Goal: Task Accomplishment & Management: Use online tool/utility

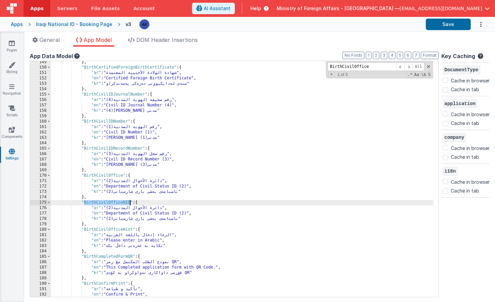
scroll to position [553, 0]
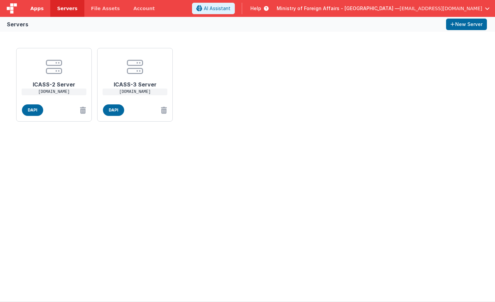
click at [43, 10] on link "Apps" at bounding box center [37, 8] width 27 height 17
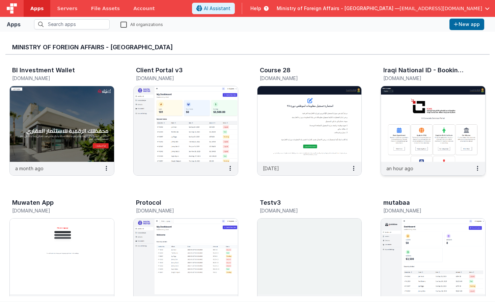
click at [423, 113] on img at bounding box center [433, 124] width 104 height 76
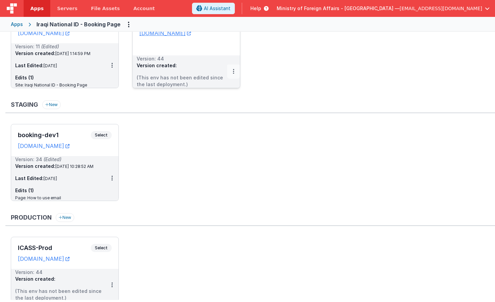
scroll to position [76, 0]
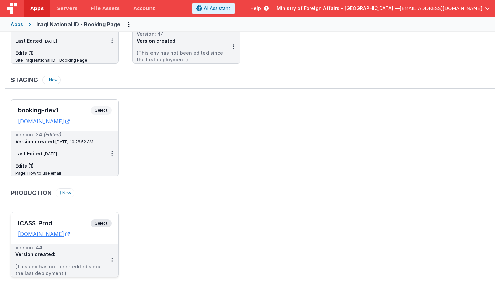
click at [108, 220] on span "Select" at bounding box center [101, 223] width 21 height 8
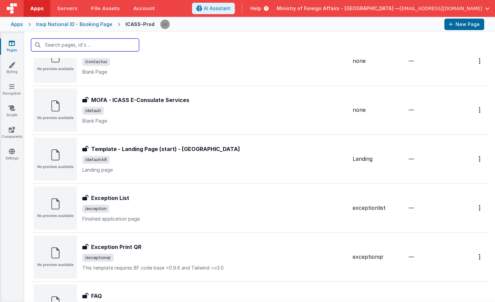
scroll to position [1989, 0]
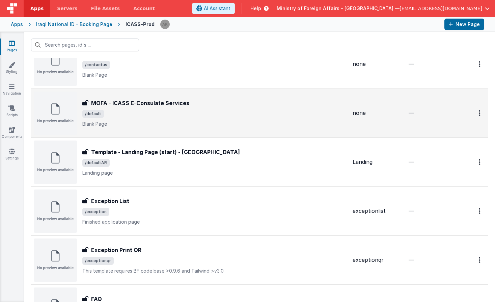
click at [74, 121] on img at bounding box center [55, 112] width 43 height 43
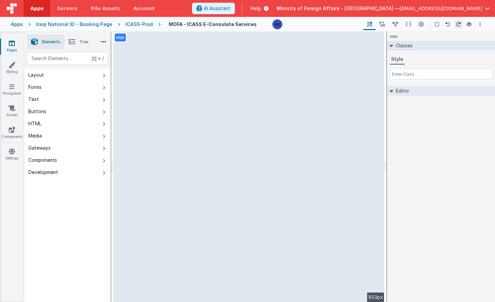
click at [139, 25] on div "ICASS-Prod" at bounding box center [138, 24] width 27 height 7
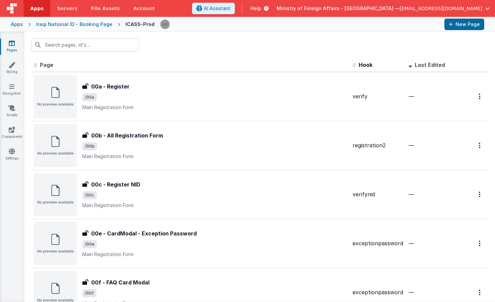
click at [91, 26] on div "Iraqi National ID - Booking Page" at bounding box center [74, 24] width 76 height 7
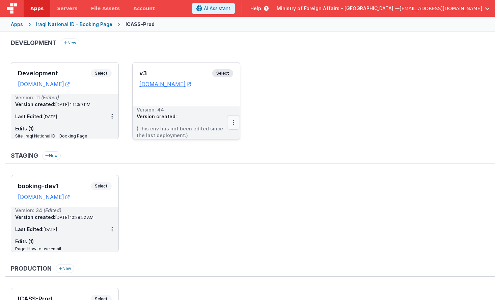
click at [236, 122] on button at bounding box center [233, 122] width 13 height 14
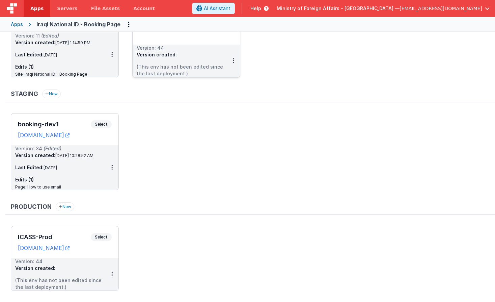
scroll to position [76, 0]
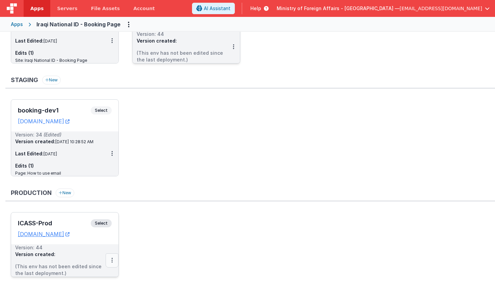
click at [113, 259] on button at bounding box center [112, 260] width 13 height 14
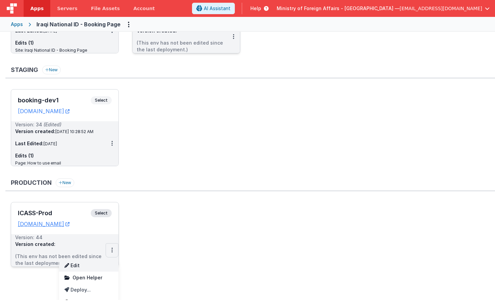
scroll to position [94, 0]
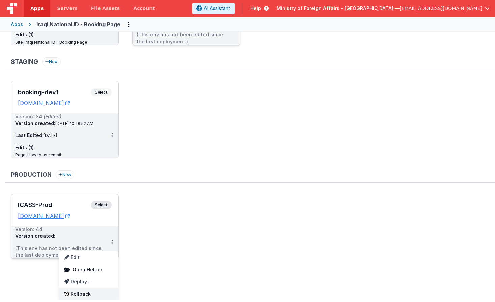
click at [85, 295] on link "Rollback" at bounding box center [88, 293] width 59 height 12
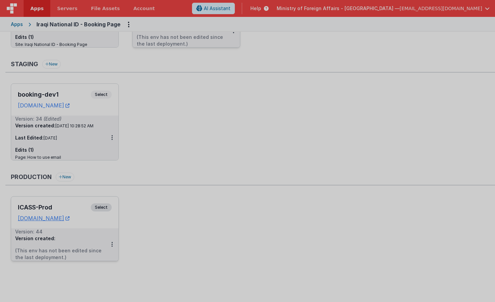
scroll to position [76, 0]
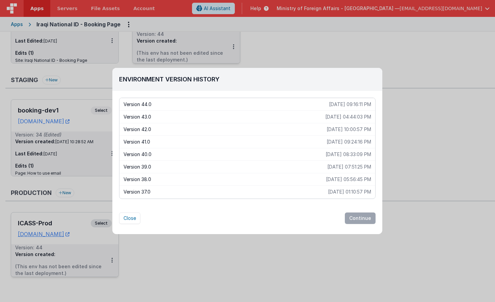
click at [327, 129] on p "2025-08-24 10:00:57 PM" at bounding box center [349, 129] width 45 height 7
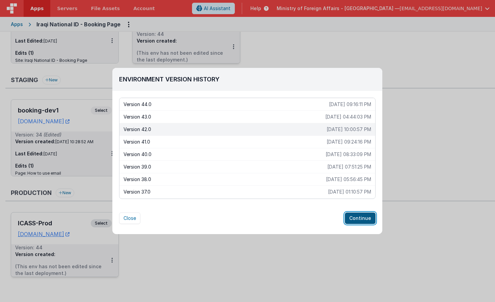
click at [369, 214] on button "Continue" at bounding box center [360, 217] width 31 height 11
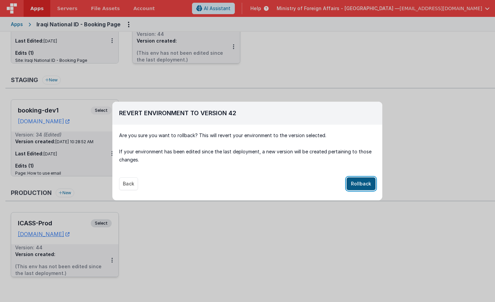
click at [365, 184] on button "Rollback" at bounding box center [360, 183] width 29 height 13
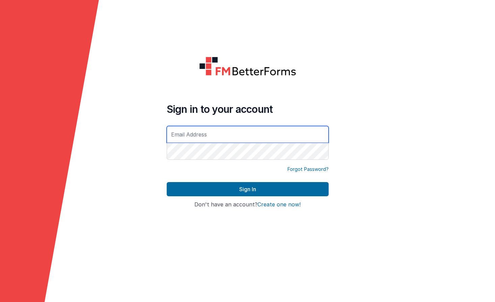
click at [209, 137] on input "text" at bounding box center [248, 134] width 162 height 17
type input "[EMAIL_ADDRESS][DOMAIN_NAME]"
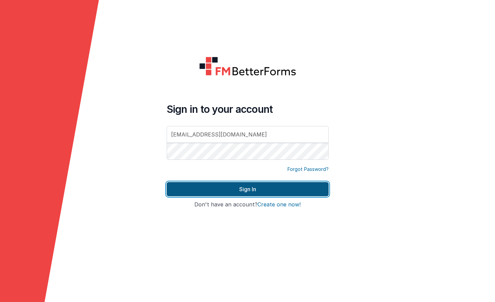
click at [290, 185] on button "Sign In" at bounding box center [248, 189] width 162 height 14
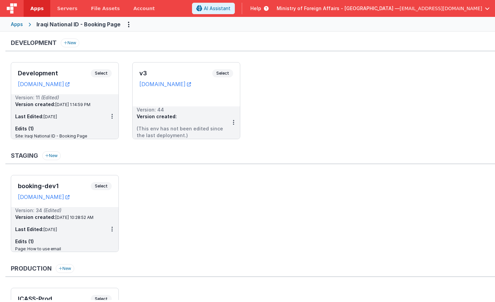
click at [15, 25] on div "Apps" at bounding box center [17, 24] width 12 height 7
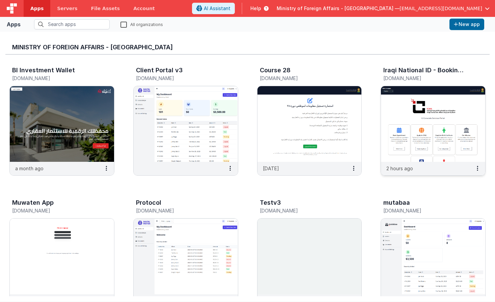
click at [421, 114] on img at bounding box center [433, 124] width 104 height 76
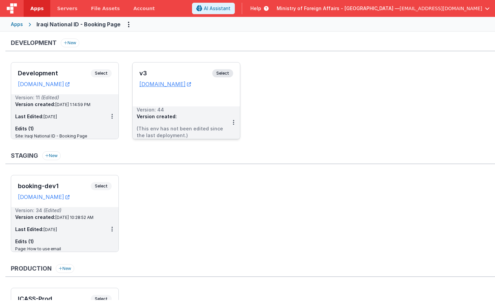
click at [224, 70] on span "Select" at bounding box center [222, 73] width 21 height 8
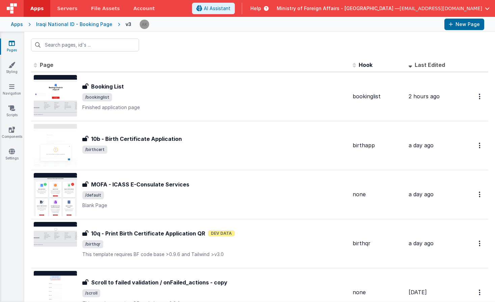
click at [76, 26] on div "Iraqi National ID - Booking Page" at bounding box center [74, 24] width 76 height 7
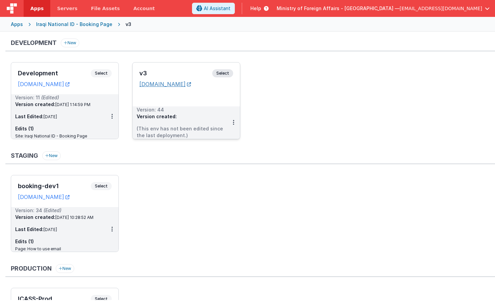
click at [177, 82] on link "bookingidv3.clientportal.cloud" at bounding box center [165, 84] width 52 height 7
click at [69, 196] on link "bookingdev.clientportal.cloud" at bounding box center [44, 196] width 52 height 7
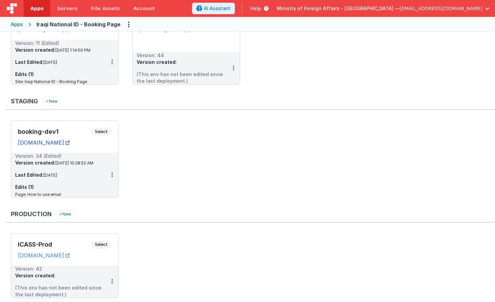
scroll to position [76, 0]
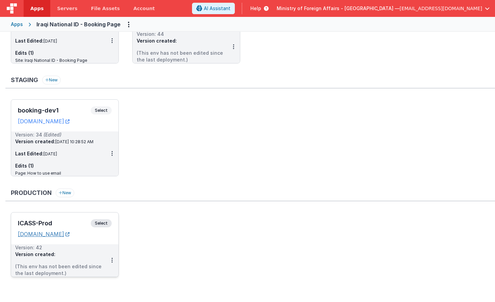
click at [57, 235] on link "icass.mofa.gov.iq" at bounding box center [44, 233] width 52 height 7
click at [69, 193] on button "New" at bounding box center [65, 192] width 19 height 9
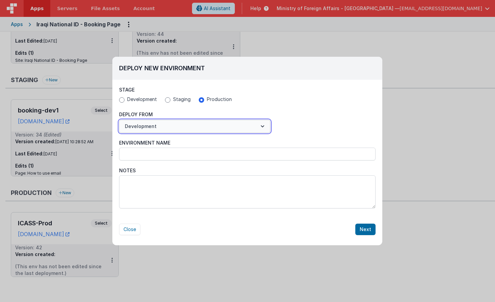
click at [156, 124] on button "Development" at bounding box center [194, 126] width 151 height 13
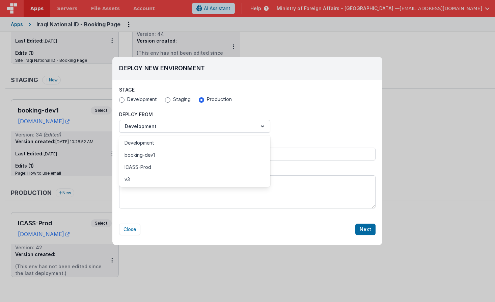
click at [164, 112] on div at bounding box center [247, 151] width 495 height 302
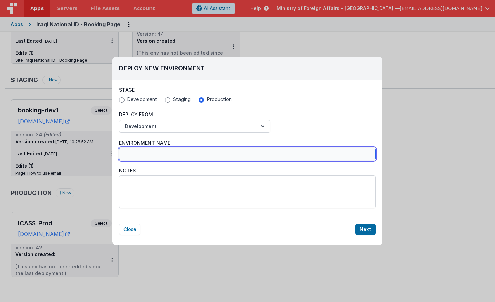
click at [162, 151] on input "Environment Name" at bounding box center [247, 153] width 256 height 13
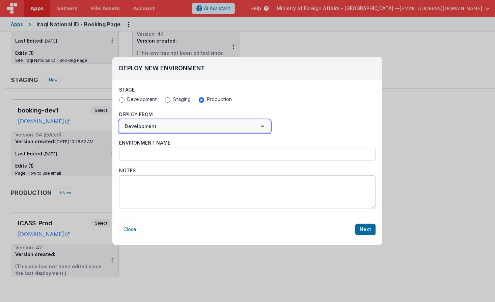
click at [157, 129] on button "Development" at bounding box center [194, 126] width 151 height 13
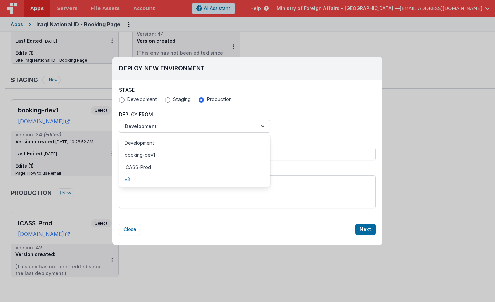
click at [131, 177] on link "v3" at bounding box center [194, 179] width 151 height 12
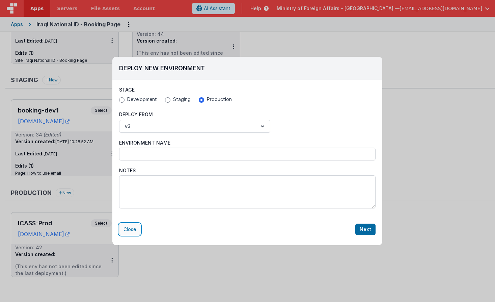
click at [132, 226] on button "Close" at bounding box center [129, 228] width 21 height 11
radio input "false"
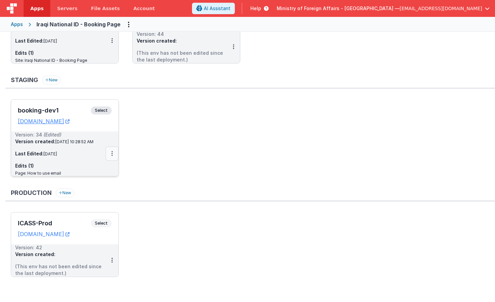
click at [115, 152] on button at bounding box center [112, 153] width 13 height 14
click at [100, 169] on link "Edit" at bounding box center [88, 169] width 59 height 12
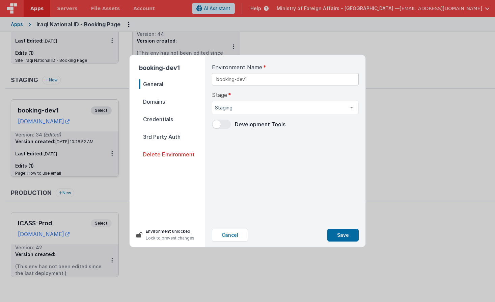
click at [162, 103] on span "Domains" at bounding box center [172, 101] width 66 height 9
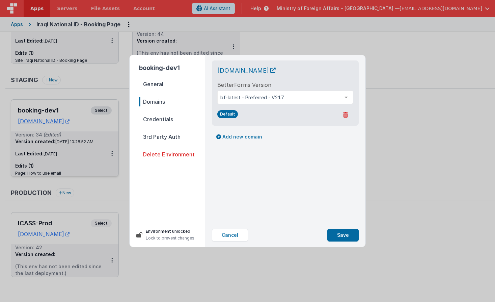
click at [159, 87] on span "General" at bounding box center [172, 83] width 66 height 9
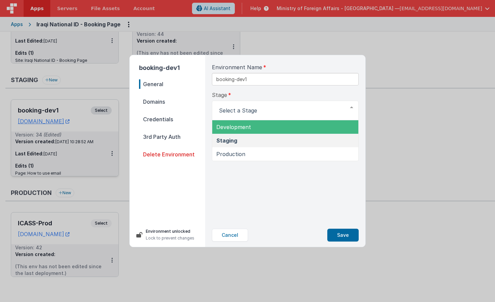
click at [393, 116] on div "booking-dev1 General Domains Credentials 3rd Party Auth Delete Environment Envi…" at bounding box center [247, 151] width 495 height 302
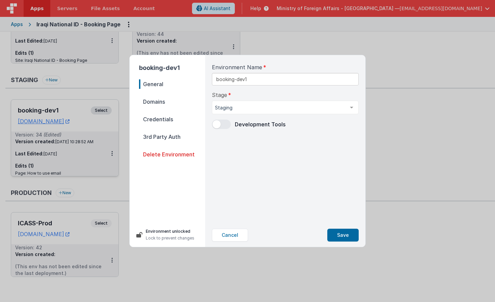
click at [173, 100] on span "Domains" at bounding box center [172, 101] width 66 height 9
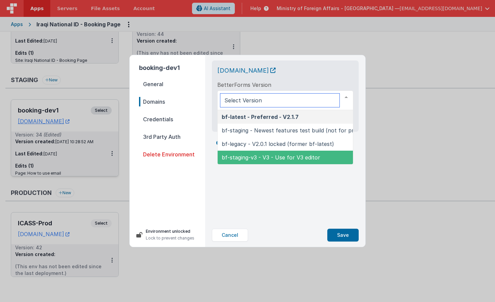
click at [271, 157] on span "bf-staging-v3 - V3 - Use for V3 editor" at bounding box center [271, 157] width 98 height 7
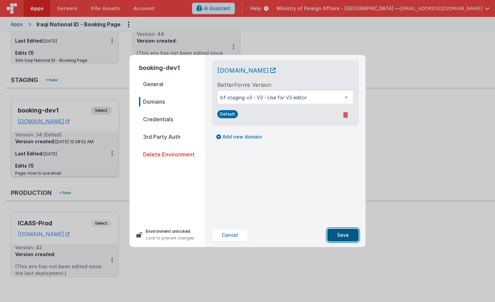
click at [345, 236] on button "Save" at bounding box center [342, 234] width 31 height 13
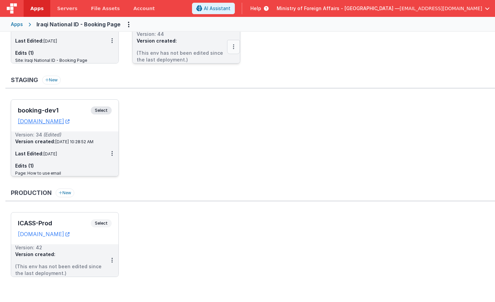
click at [235, 48] on button at bounding box center [233, 47] width 13 height 14
click at [223, 75] on link "Deploy..." at bounding box center [209, 74] width 59 height 12
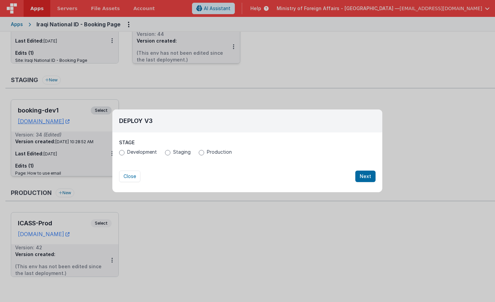
click at [173, 151] on span "Staging" at bounding box center [182, 151] width 18 height 7
click at [170, 151] on input "Staging" at bounding box center [167, 152] width 5 height 5
radio input "true"
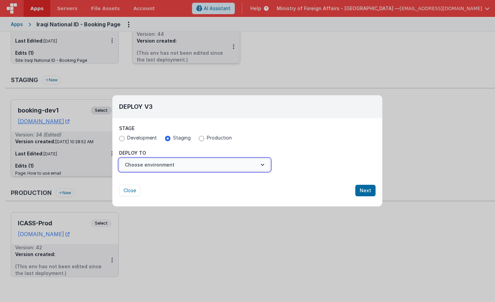
click at [172, 160] on button "Choose environment" at bounding box center [194, 164] width 151 height 13
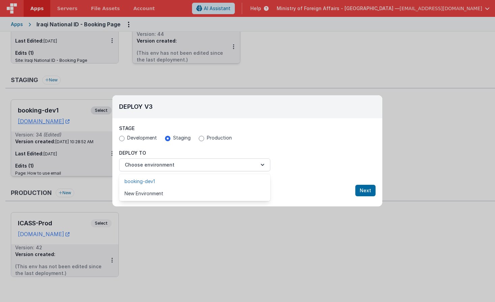
click at [173, 177] on link "booking-dev1" at bounding box center [194, 181] width 151 height 12
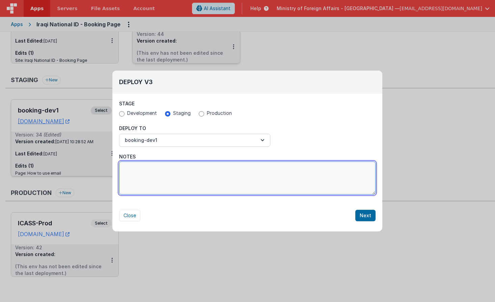
click at [193, 175] on textarea "Notes" at bounding box center [247, 177] width 256 height 33
type textarea "testing deployment"
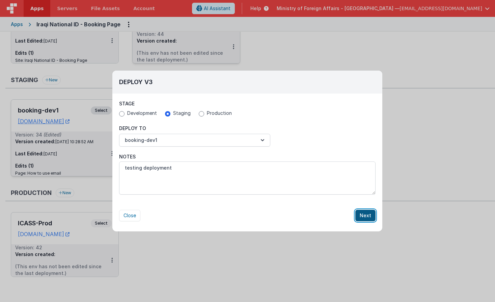
click at [359, 214] on button "Next" at bounding box center [365, 214] width 20 height 11
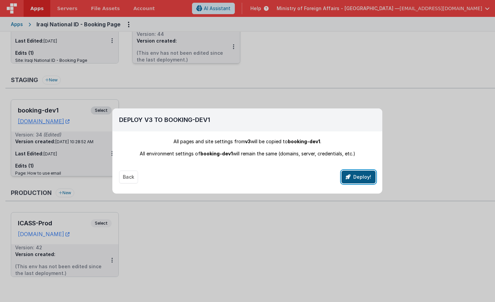
click at [360, 177] on button "Deploy!" at bounding box center [358, 176] width 34 height 13
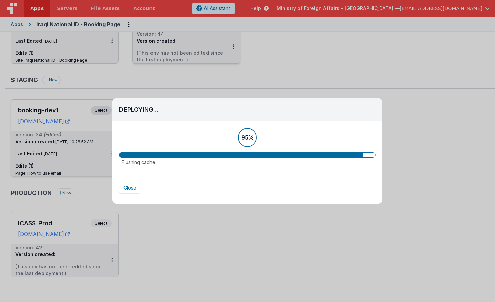
scroll to position [63, 0]
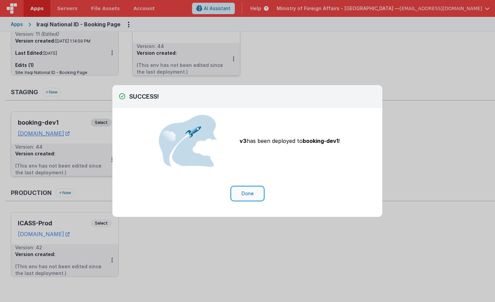
click at [258, 193] on button "Done" at bounding box center [247, 193] width 31 height 13
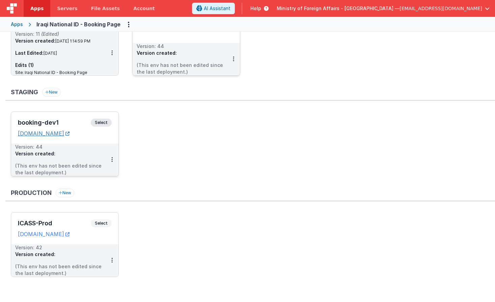
click at [69, 135] on link "bookingdev.clientportal.cloud" at bounding box center [44, 133] width 52 height 7
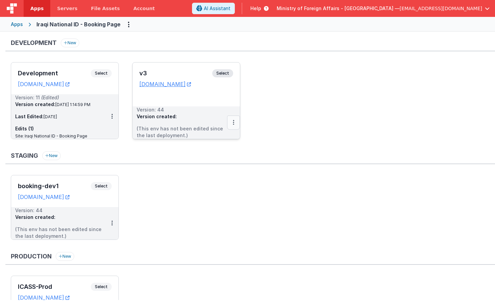
click at [231, 124] on button at bounding box center [233, 122] width 13 height 14
click at [203, 153] on link "Deploy..." at bounding box center [209, 150] width 59 height 12
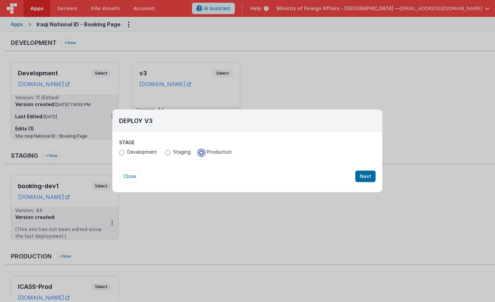
click at [203, 153] on input "Production" at bounding box center [201, 152] width 5 height 5
radio input "true"
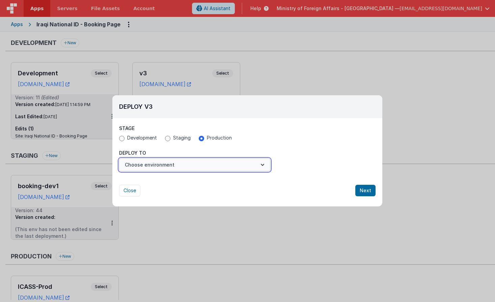
click at [204, 163] on button "Choose environment" at bounding box center [194, 164] width 151 height 13
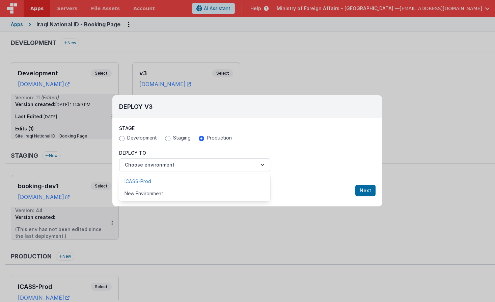
click at [198, 179] on link "ICASS-Prod" at bounding box center [194, 181] width 151 height 12
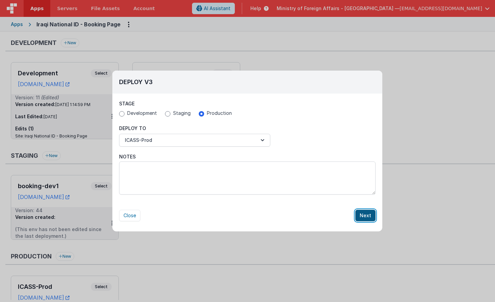
click at [360, 217] on button "Next" at bounding box center [365, 214] width 20 height 11
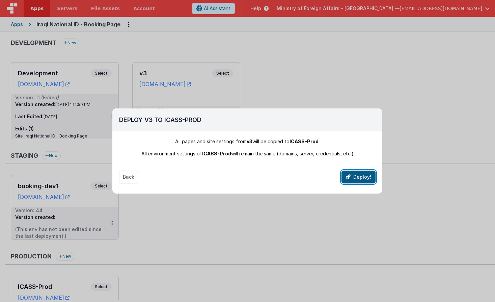
click at [368, 177] on button "Deploy!" at bounding box center [358, 176] width 34 height 13
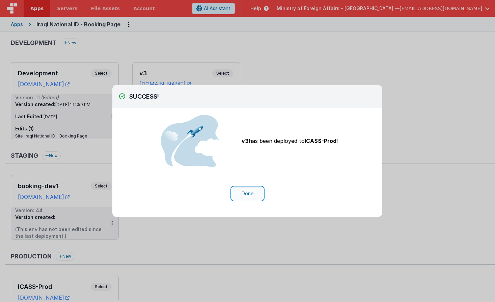
click at [243, 194] on button "Done" at bounding box center [247, 193] width 31 height 13
